Goal: Information Seeking & Learning: Check status

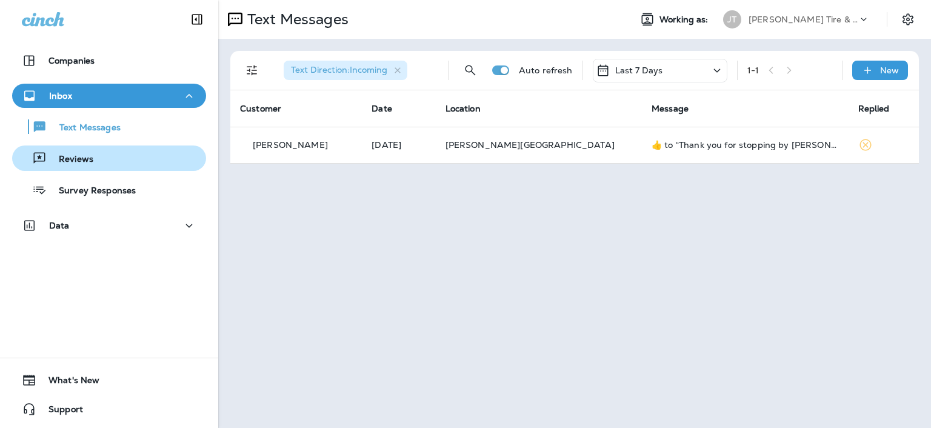
click at [81, 150] on div "Reviews" at bounding box center [55, 158] width 76 height 18
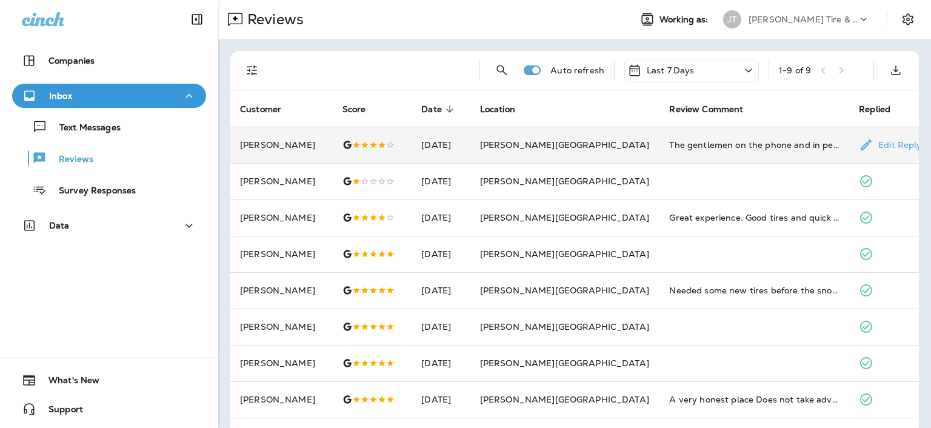
click at [703, 155] on td "The gentlemen on the phone and in person were very helpful and polite. It was d…" at bounding box center [754, 145] width 190 height 36
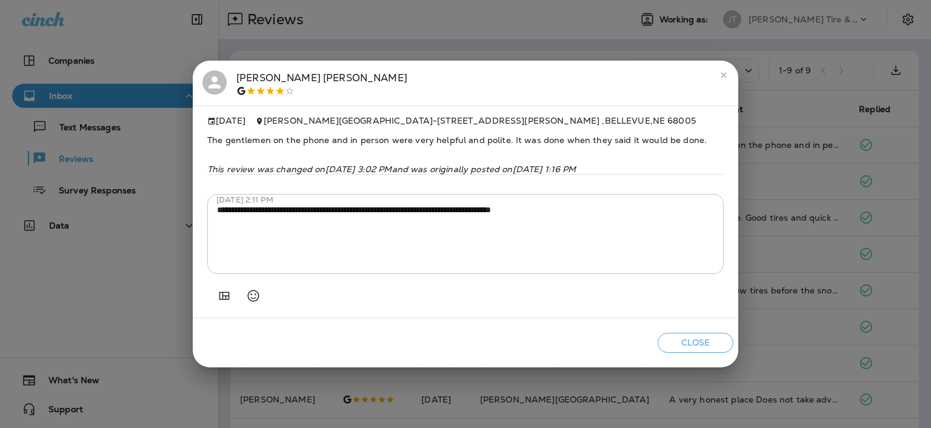
click at [708, 341] on button "Close" at bounding box center [696, 343] width 76 height 20
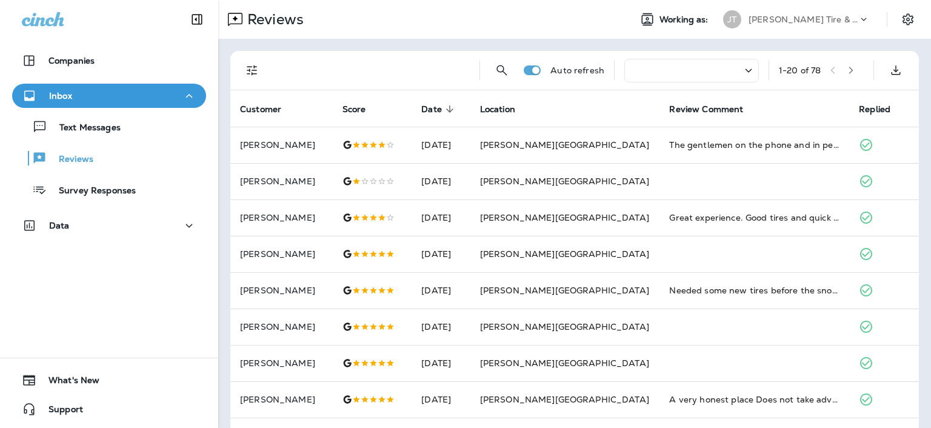
drag, startPoint x: 691, startPoint y: 38, endPoint x: 701, endPoint y: 19, distance: 20.6
click at [696, 21] on div "Reviews Working as: JT Jensen Tire & Auto" at bounding box center [574, 19] width 713 height 39
